Goal: Entertainment & Leisure: Consume media (video, audio)

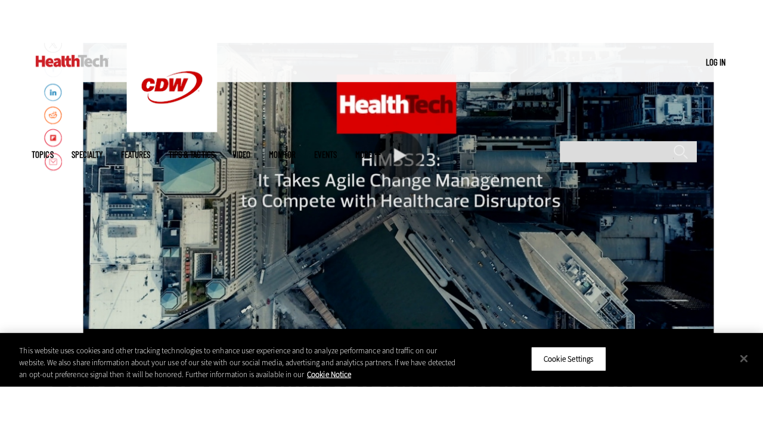
scroll to position [267, 0]
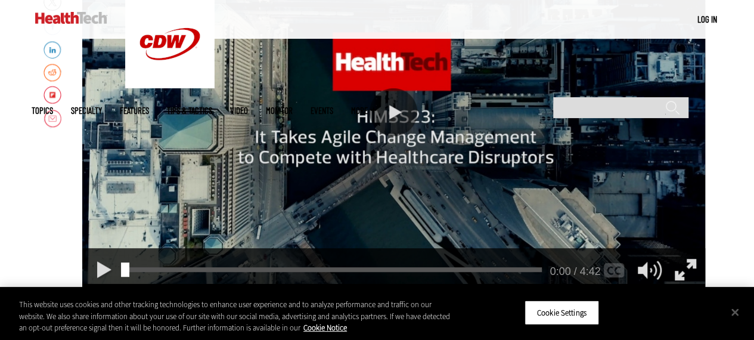
click at [395, 110] on div "Play or Pause Video" at bounding box center [394, 112] width 48 height 48
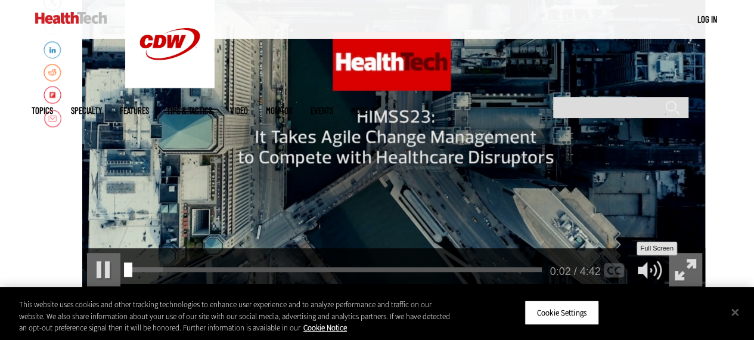
click at [688, 266] on div "Full Screen" at bounding box center [685, 269] width 33 height 33
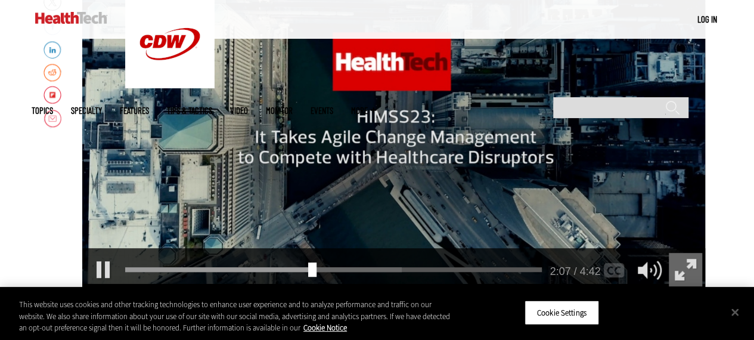
scroll to position [0, 0]
click at [310, 163] on div "Video viewer" at bounding box center [393, 112] width 623 height 358
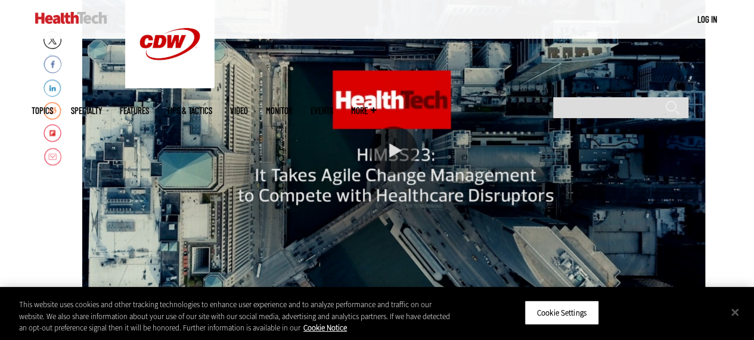
scroll to position [206, 0]
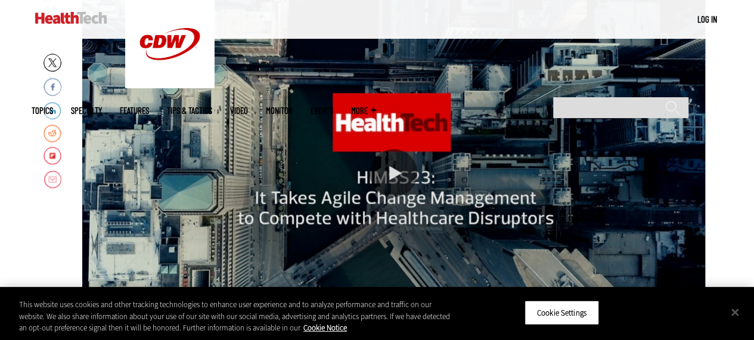
click at [395, 177] on div "Play or Pause Video" at bounding box center [394, 173] width 48 height 48
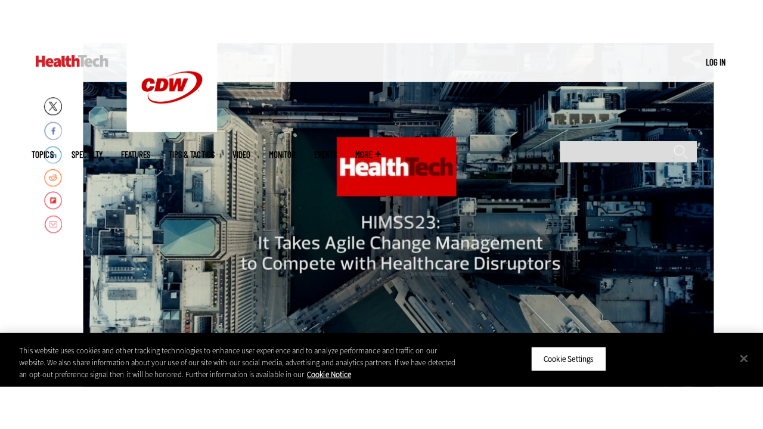
scroll to position [213, 0]
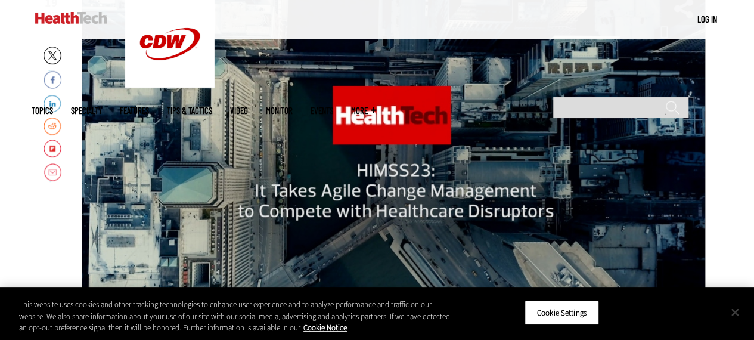
click at [738, 310] on button "Close" at bounding box center [735, 312] width 26 height 26
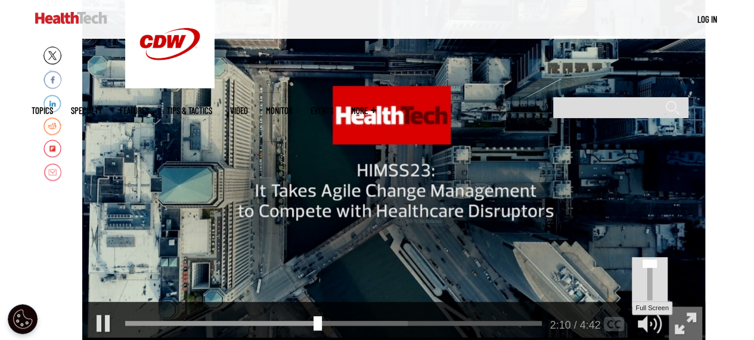
click at [683, 326] on div "Full Screen" at bounding box center [685, 323] width 33 height 33
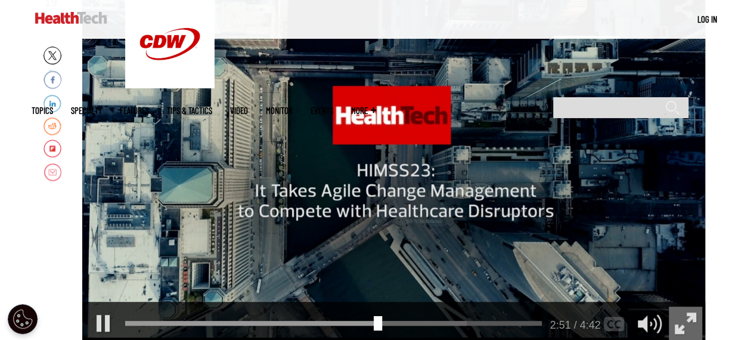
scroll to position [0, 0]
click at [100, 321] on div "Pause" at bounding box center [103, 323] width 33 height 33
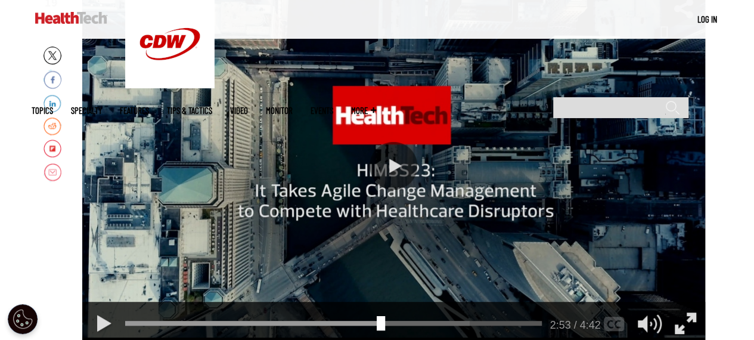
click at [396, 171] on div "Play or Pause Video" at bounding box center [394, 166] width 48 height 48
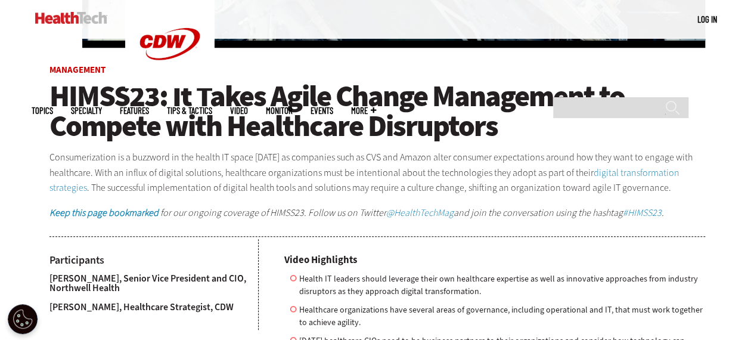
scroll to position [510, 0]
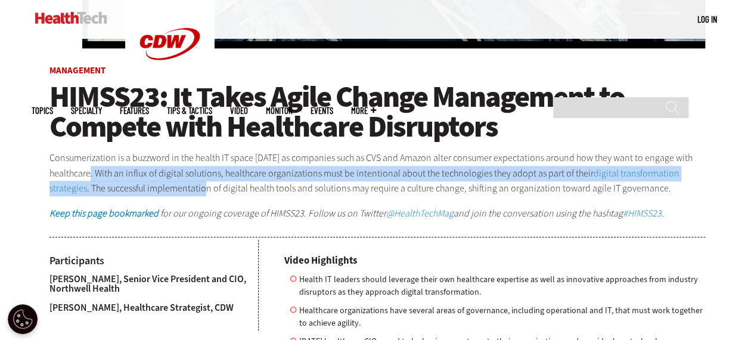
drag, startPoint x: 91, startPoint y: 171, endPoint x: 204, endPoint y: 182, distance: 113.3
click at [204, 182] on p "Consumerization is a buzzword in the health IT space [DATE] as companies such a…" at bounding box center [377, 173] width 656 height 46
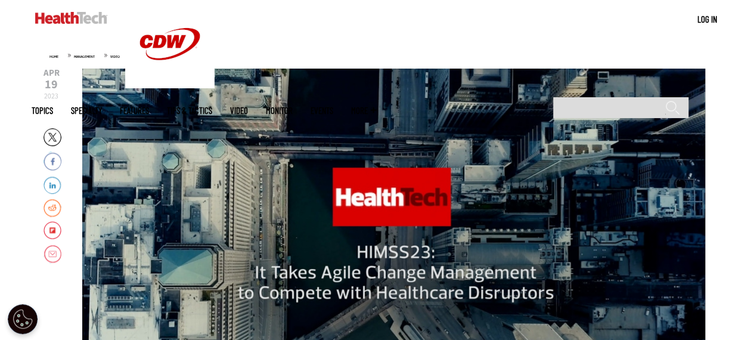
scroll to position [136, 0]
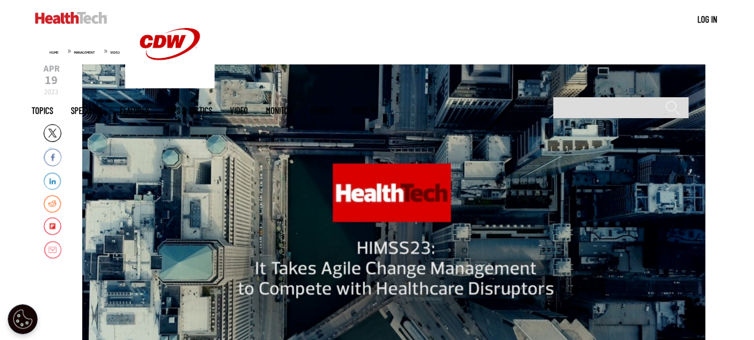
click at [334, 177] on div "video is paused" at bounding box center [393, 243] width 623 height 358
